Goal: Task Accomplishment & Management: Complete application form

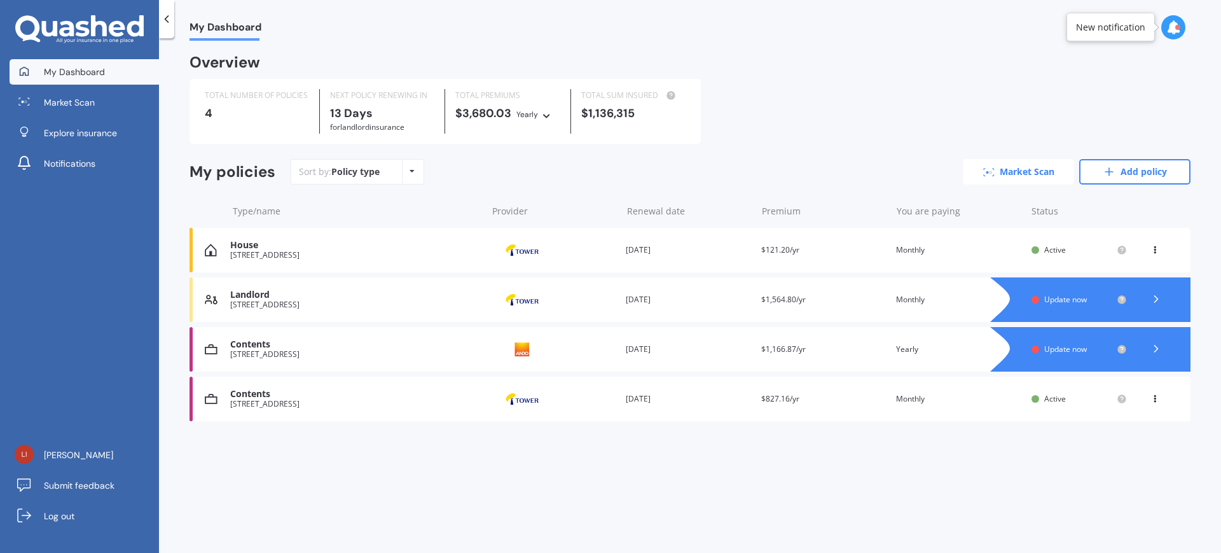
click at [1037, 174] on link "Market Scan" at bounding box center [1018, 171] width 111 height 25
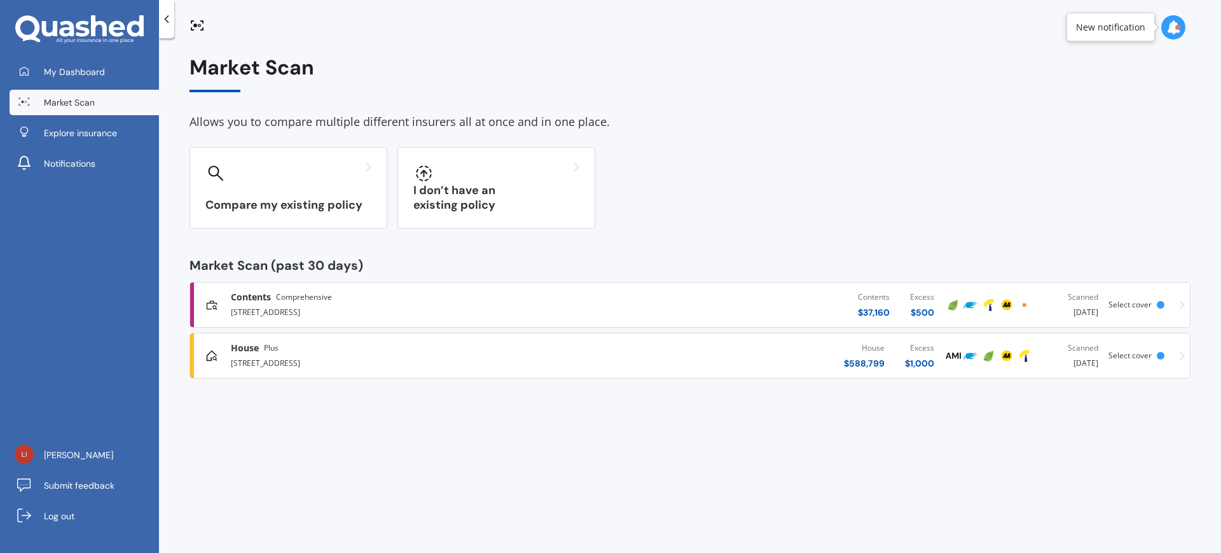
click at [230, 297] on div "Contents Comprehensive [STREET_ADDRESS]" at bounding box center [390, 305] width 370 height 28
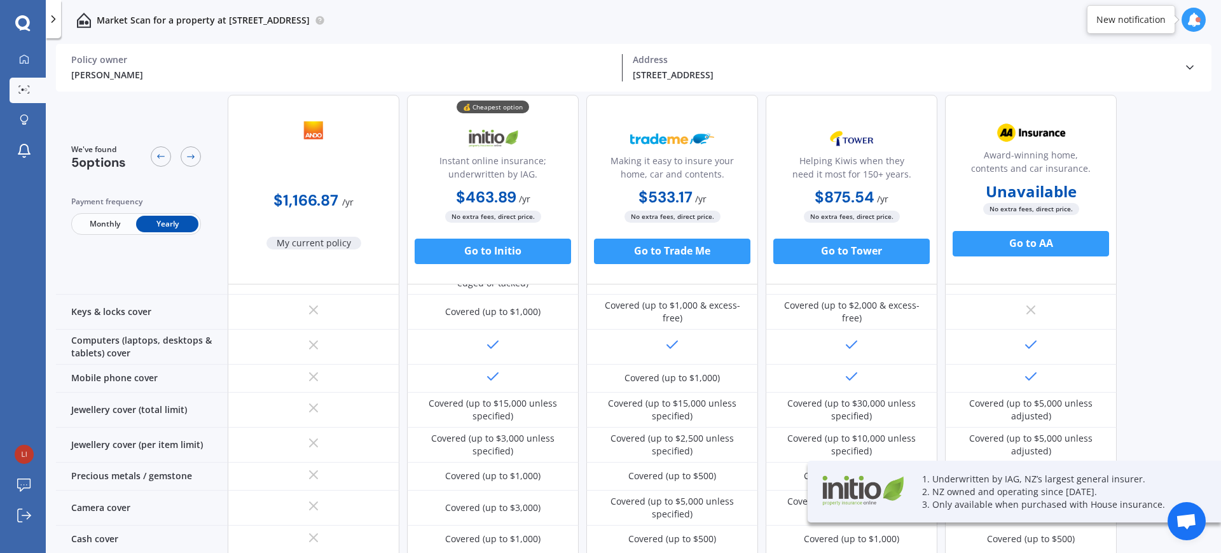
scroll to position [239, 0]
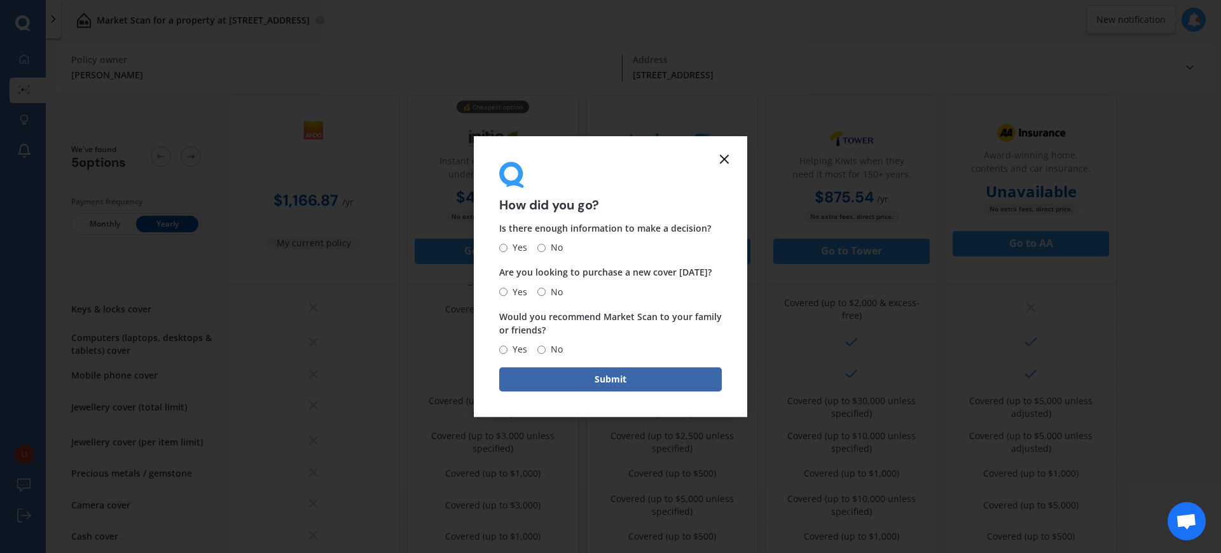
click at [517, 247] on span "Yes" at bounding box center [518, 247] width 20 height 15
click at [508, 247] on input "Yes" at bounding box center [503, 248] width 8 height 8
radio input "true"
click at [547, 288] on span "No" at bounding box center [554, 291] width 17 height 15
click at [546, 288] on input "No" at bounding box center [542, 292] width 8 height 8
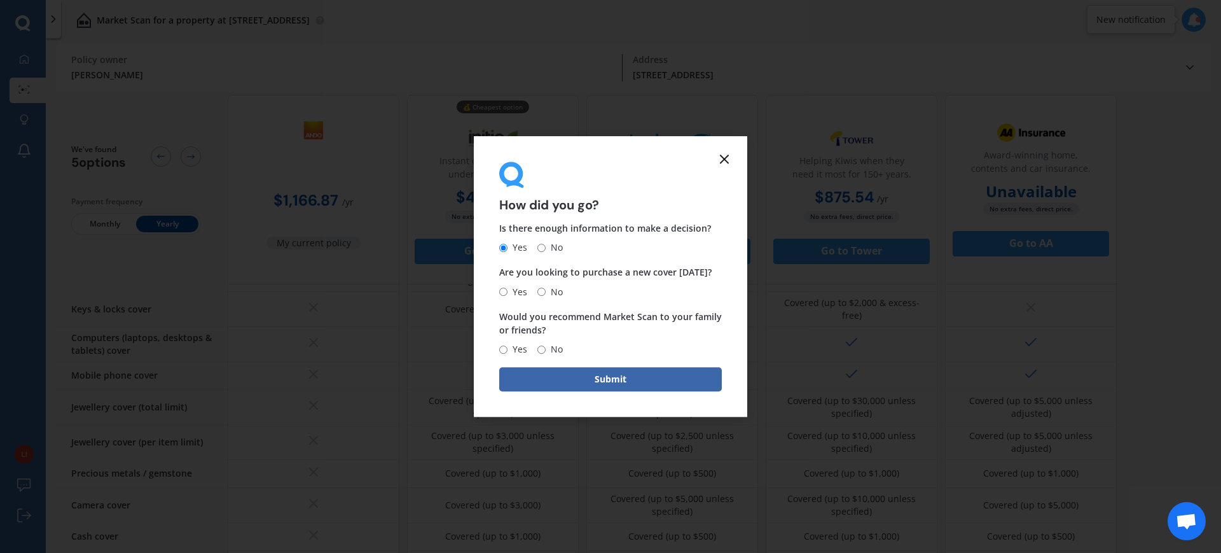
radio input "true"
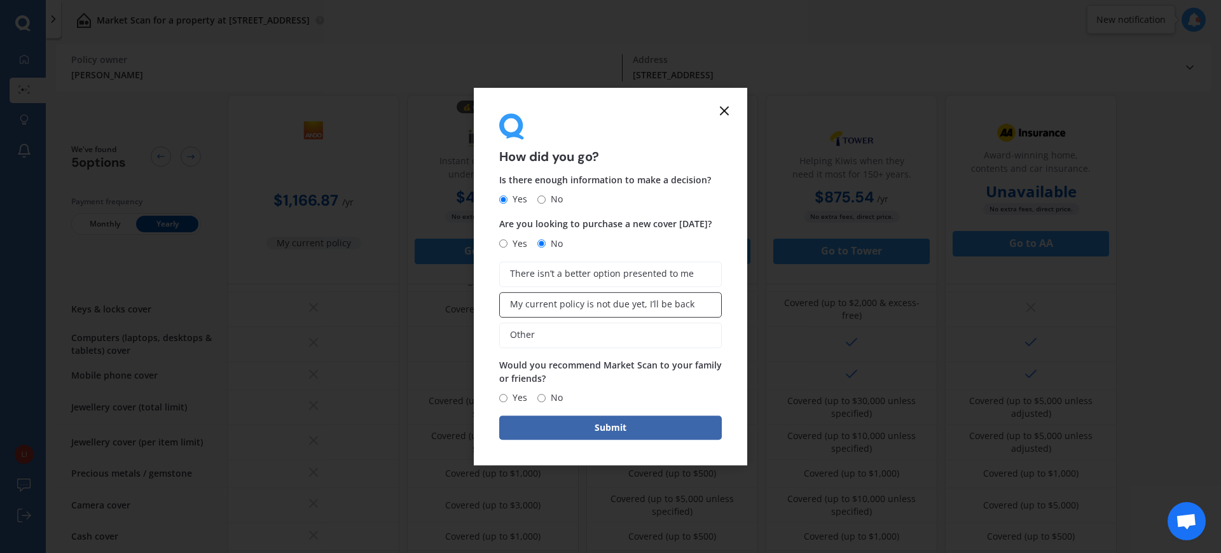
click at [614, 301] on span "My current policy is not due yet, I’ll be back" at bounding box center [602, 304] width 184 height 11
click at [0, 0] on input "My current policy is not due yet, I’ll be back" at bounding box center [0, 0] width 0 height 0
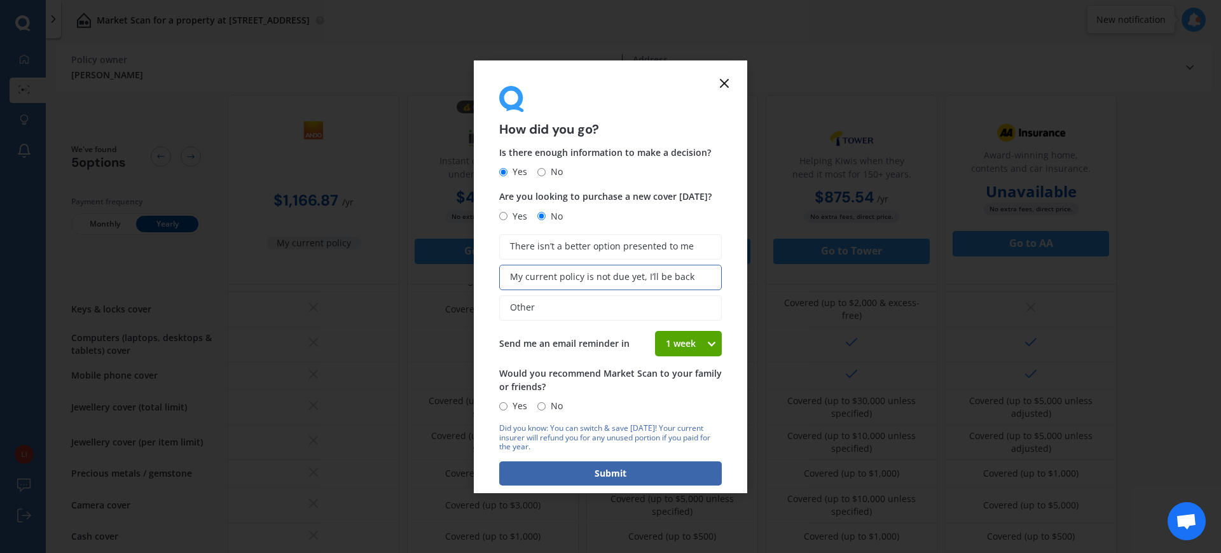
click at [504, 403] on input "Yes" at bounding box center [503, 406] width 8 height 8
radio input "true"
click at [612, 470] on button "Submit" at bounding box center [610, 473] width 223 height 24
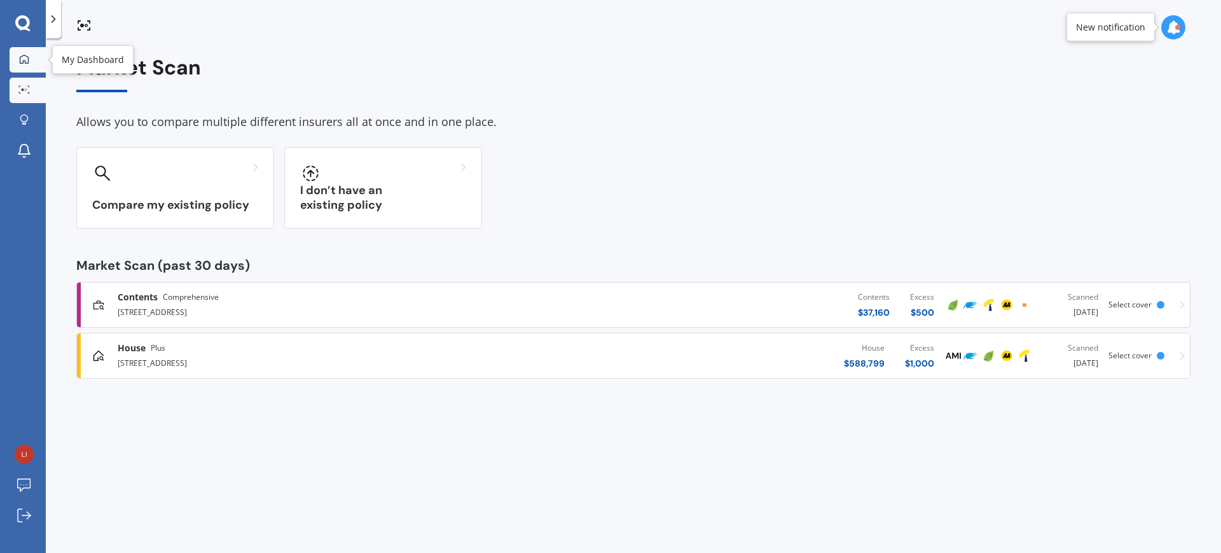
click at [31, 62] on div at bounding box center [24, 59] width 19 height 11
click at [28, 58] on icon at bounding box center [24, 58] width 9 height 9
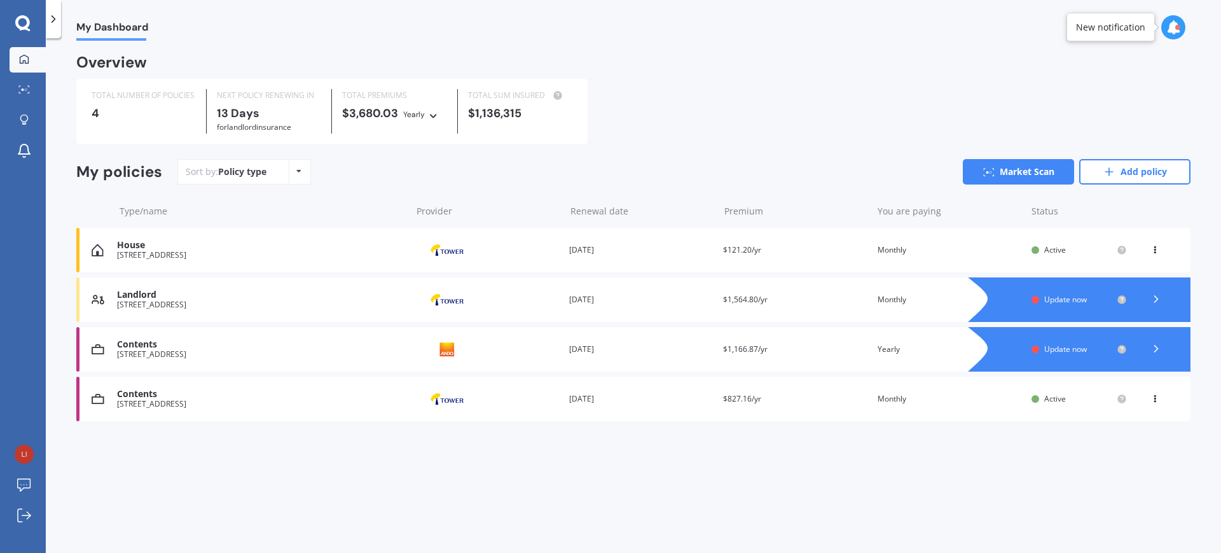
click at [200, 486] on div "My Dashboard Overview TOTAL NUMBER OF POLICIES 4 NEXT POLICY RENEWING [DATE] fo…" at bounding box center [634, 298] width 1176 height 515
